Goal: Register for event/course

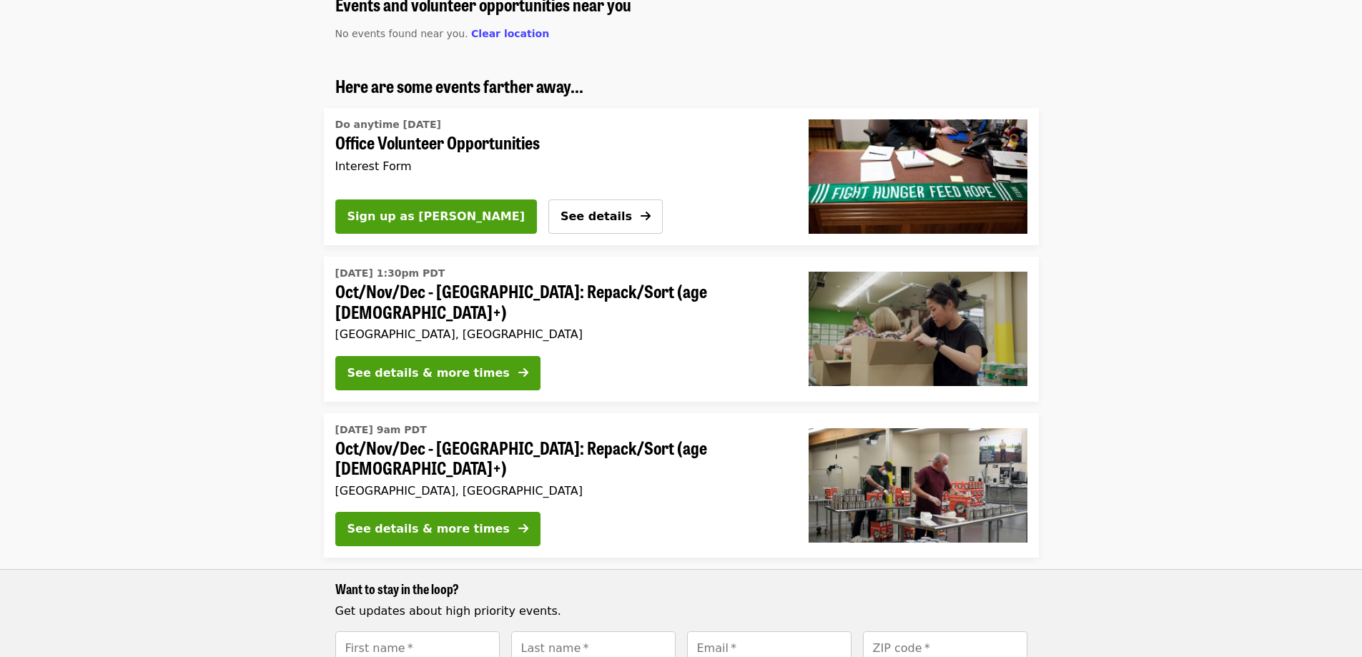
scroll to position [143, 0]
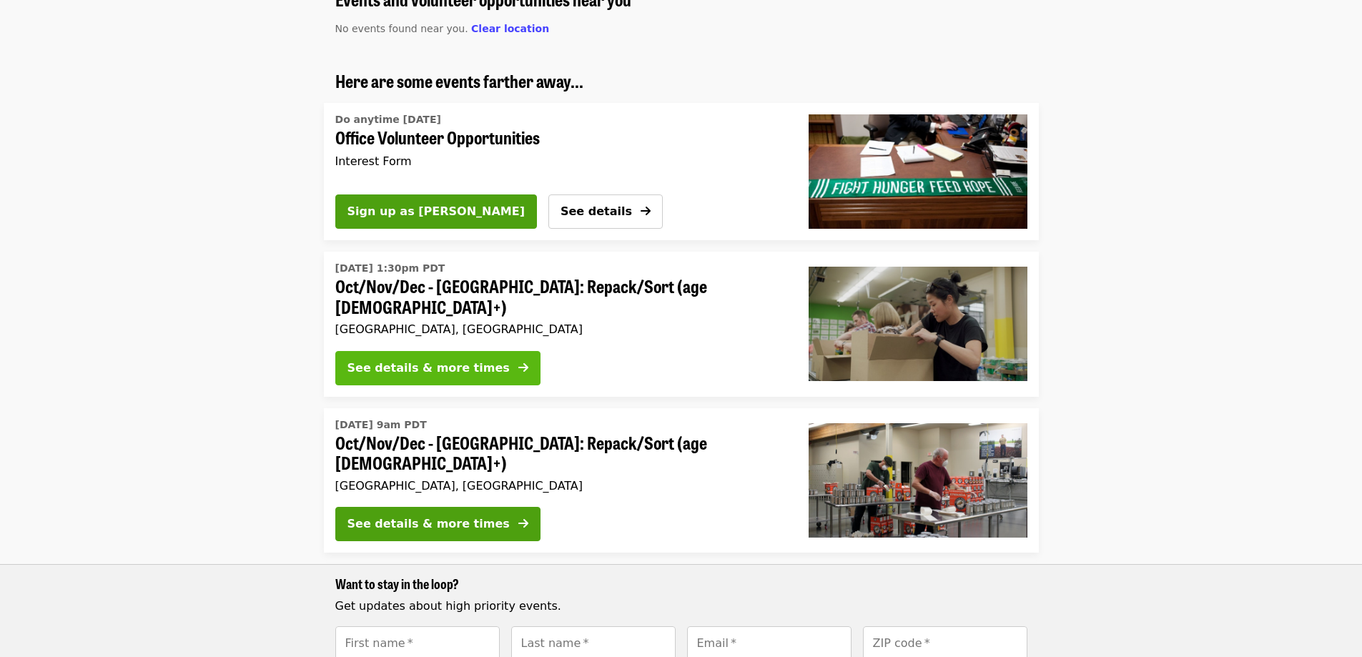
click at [466, 360] on div "See details & more times" at bounding box center [428, 368] width 162 height 17
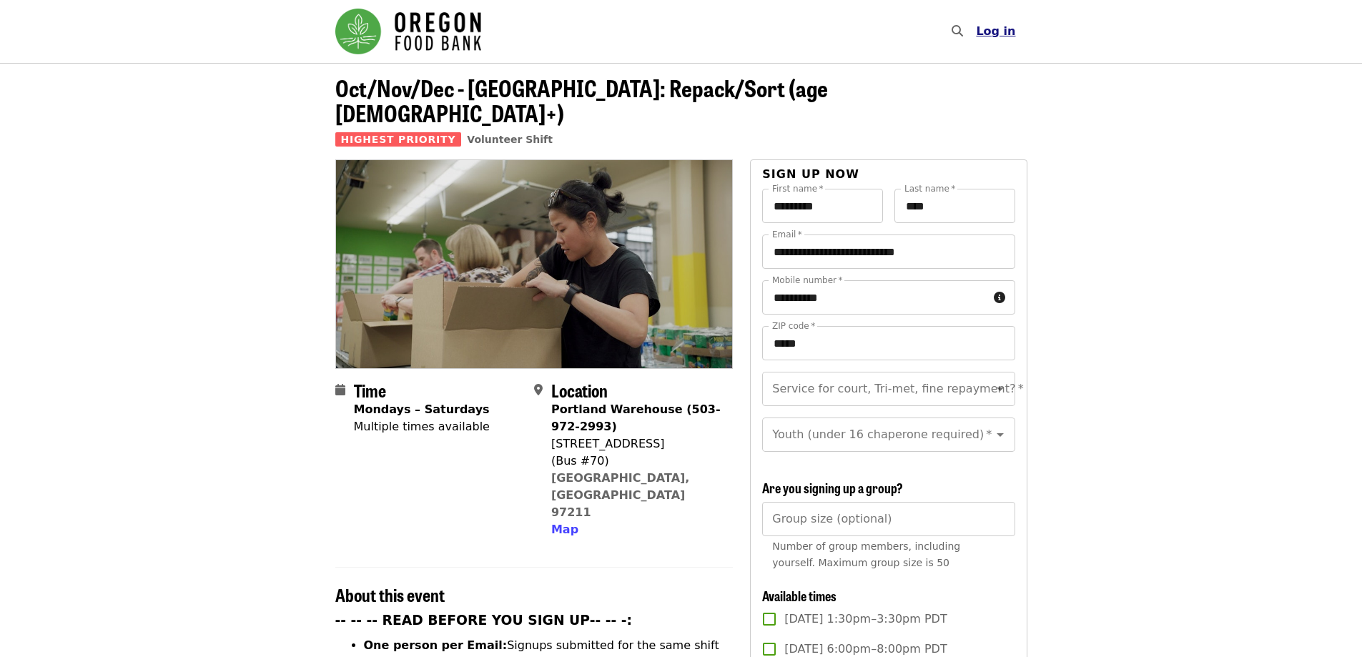
click at [1002, 39] on button "Log in" at bounding box center [995, 31] width 62 height 29
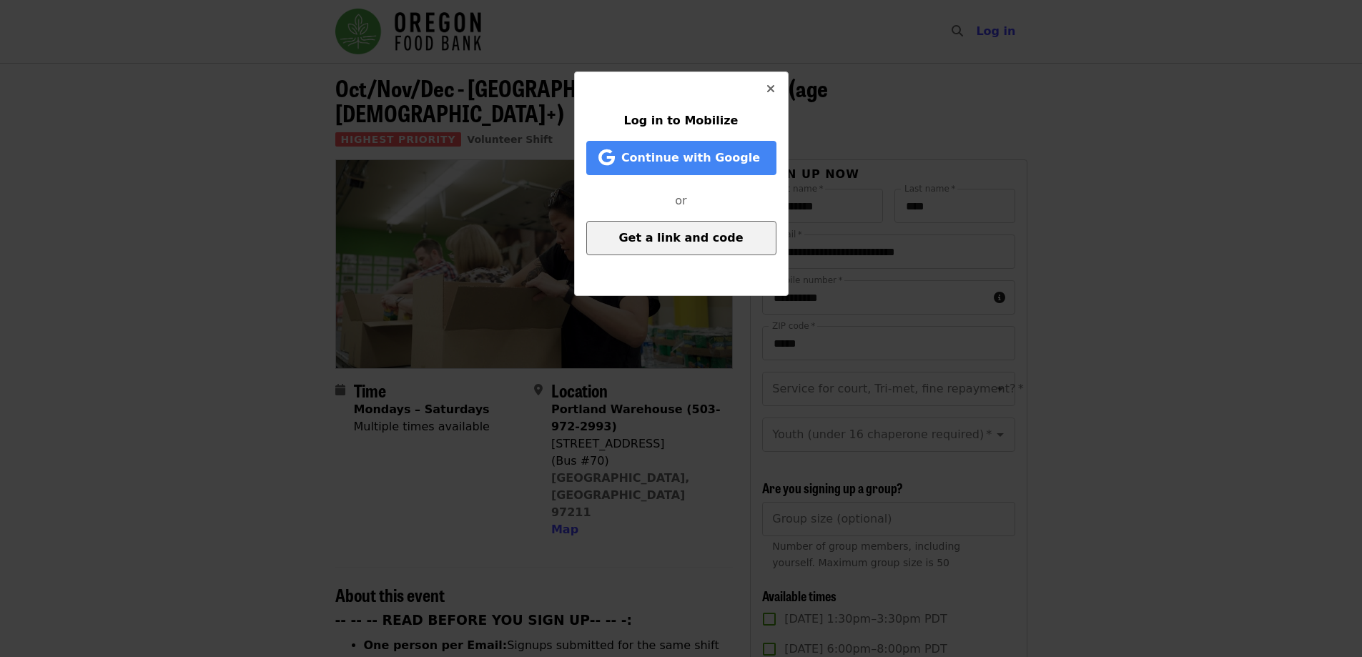
click at [685, 234] on span "Get a link and code" at bounding box center [680, 238] width 124 height 14
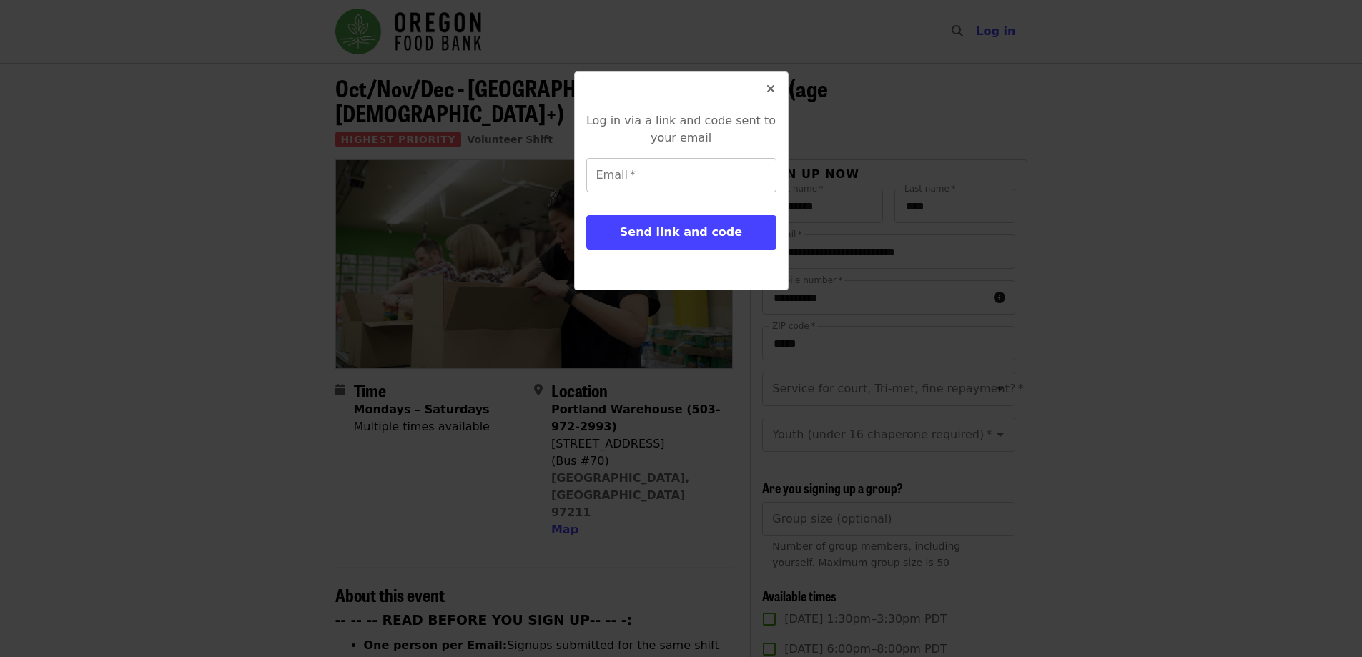
click at [709, 177] on input "Email   *" at bounding box center [681, 175] width 190 height 34
type input "**********"
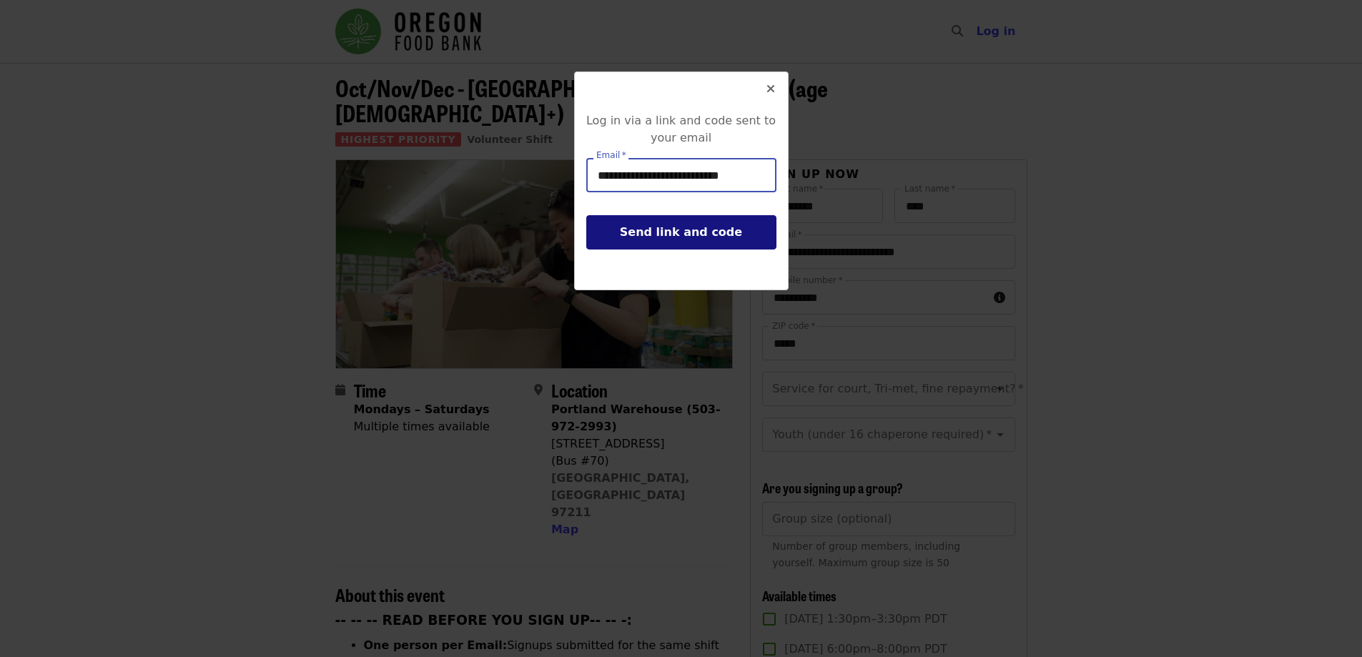
click at [632, 232] on span "Send link and code" at bounding box center [681, 232] width 122 height 14
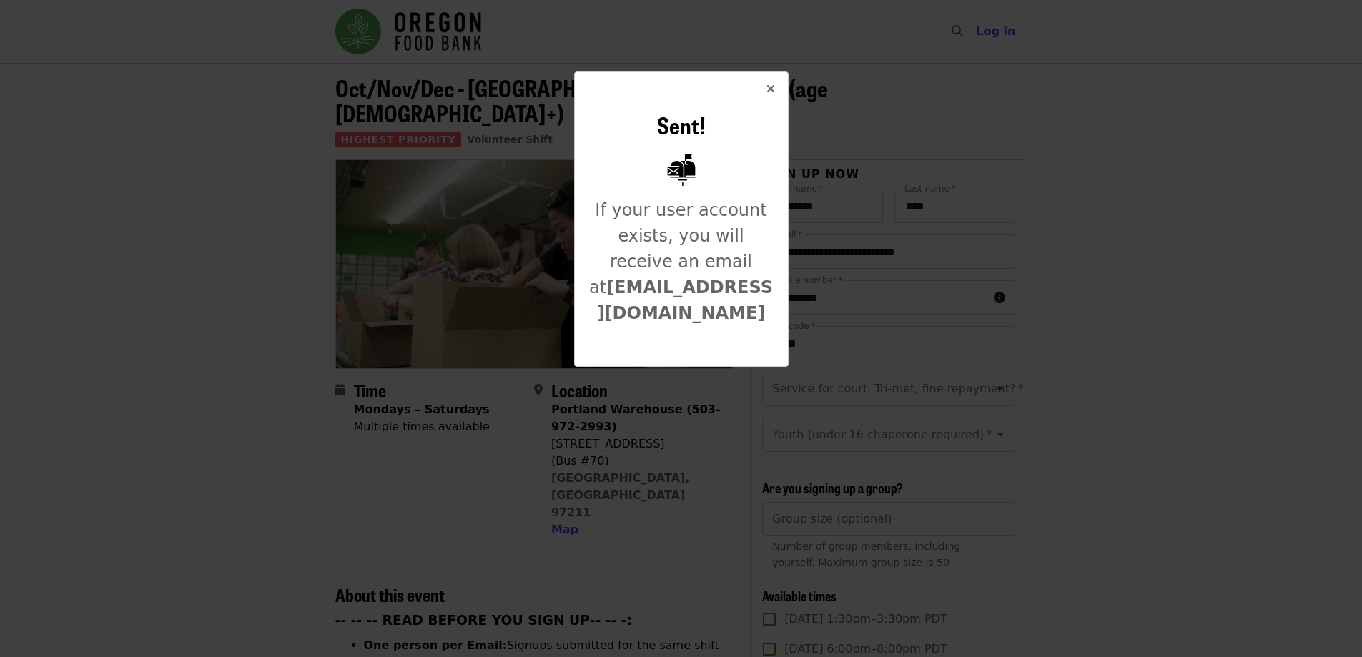
click at [771, 93] on icon "times icon" at bounding box center [770, 89] width 9 height 14
